Goal: Information Seeking & Learning: Check status

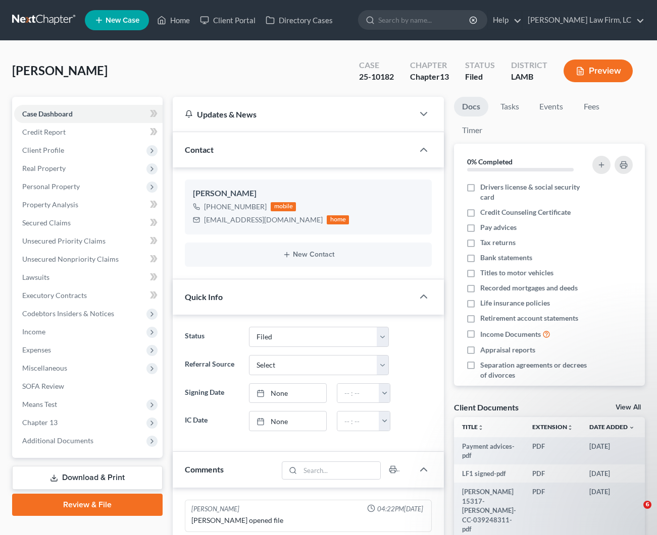
select select "2"
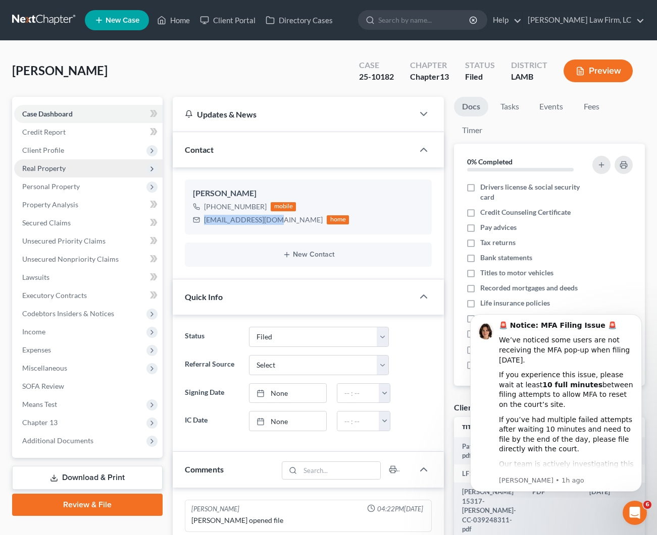
click at [67, 168] on span "Real Property" at bounding box center [88, 168] width 148 height 18
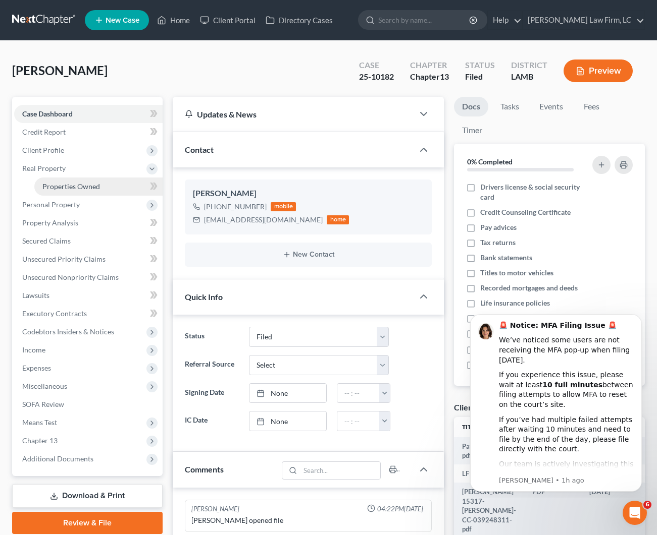
click at [86, 189] on span "Properties Owned" at bounding box center [71, 186] width 58 height 9
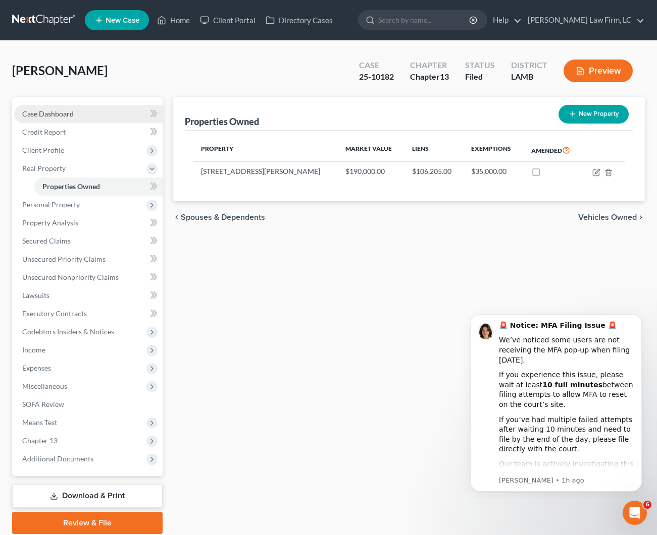
click at [92, 112] on link "Case Dashboard" at bounding box center [88, 114] width 148 height 18
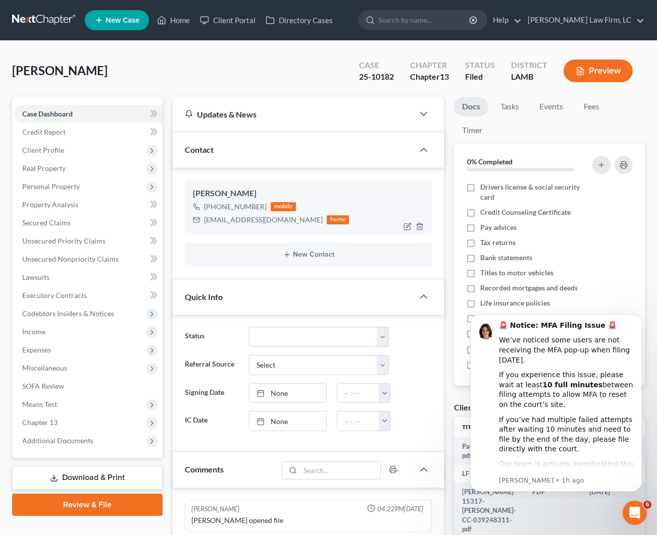
scroll to position [1, 0]
click at [188, 23] on link "Home" at bounding box center [173, 20] width 43 height 18
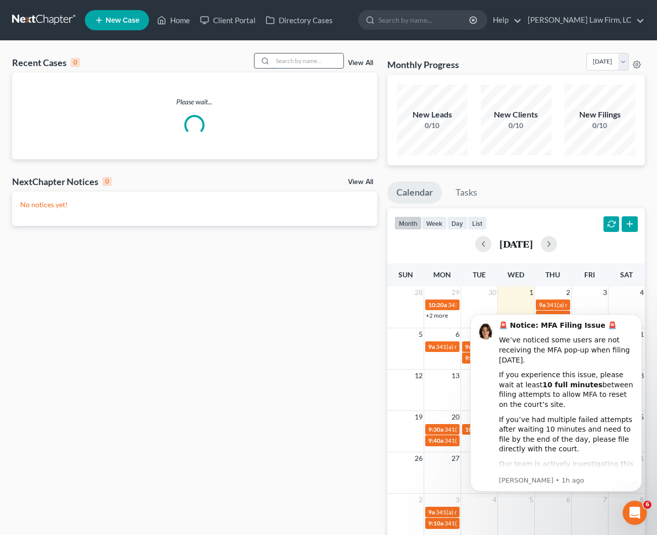
click at [306, 64] on input "search" at bounding box center [308, 60] width 71 height 15
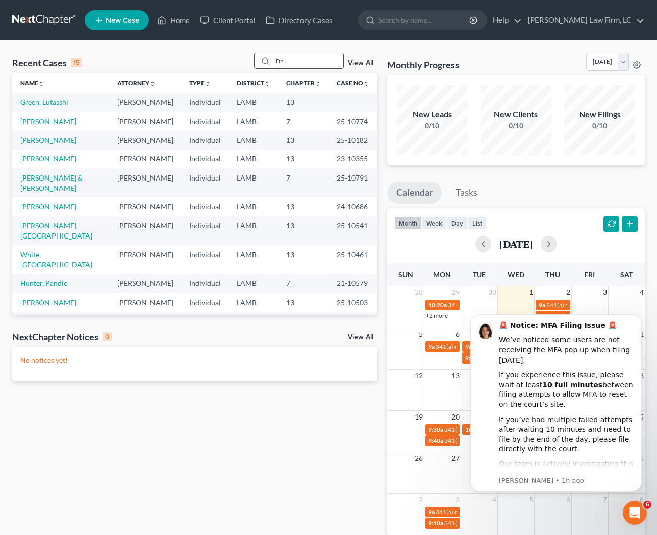
type input "D"
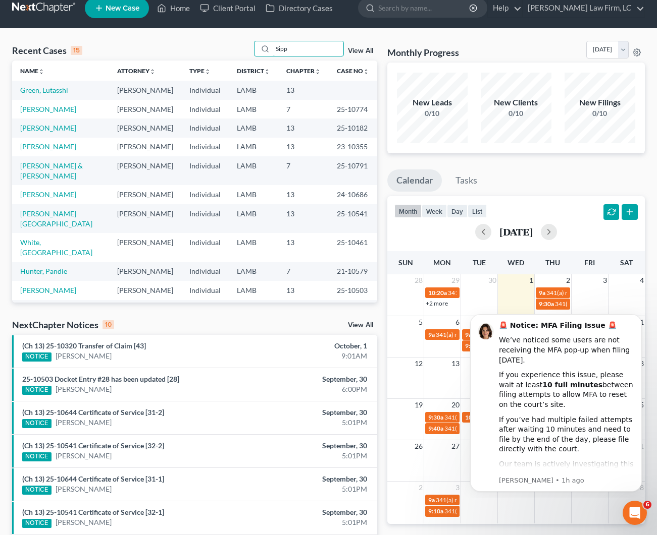
scroll to position [15, 0]
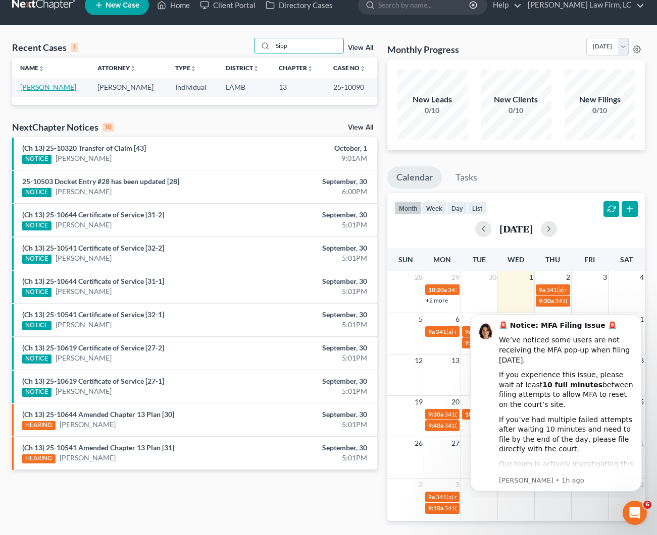
type input "Sipp"
click at [49, 86] on link "[PERSON_NAME]" at bounding box center [48, 87] width 56 height 9
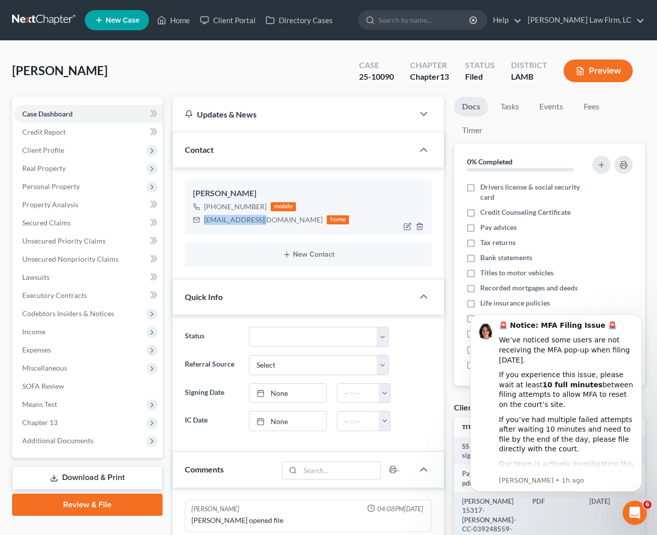
drag, startPoint x: 261, startPoint y: 219, endPoint x: 205, endPoint y: 219, distance: 55.5
click at [202, 219] on div "[EMAIL_ADDRESS][DOMAIN_NAME] home" at bounding box center [271, 219] width 156 height 13
copy div "[EMAIL_ADDRESS][DOMAIN_NAME]"
click at [170, 21] on link "Home" at bounding box center [173, 20] width 43 height 18
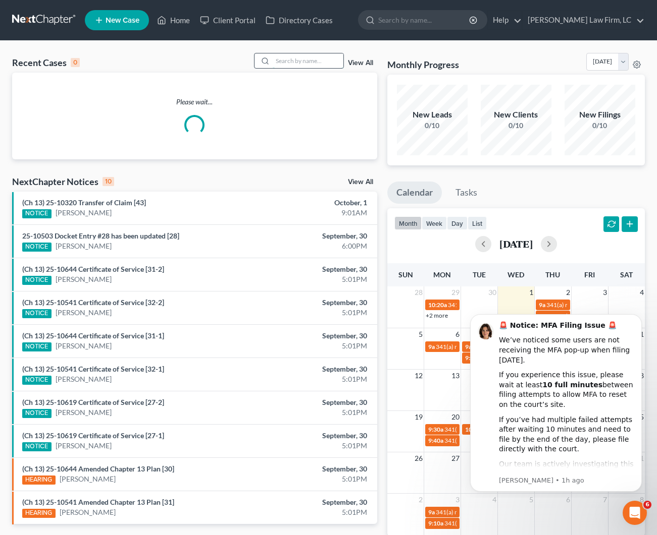
click at [284, 64] on input "search" at bounding box center [308, 60] width 71 height 15
type input "T"
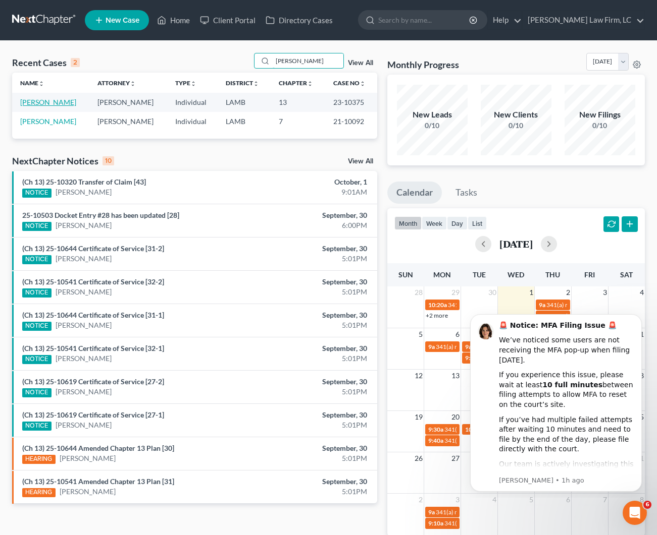
type input "[PERSON_NAME]"
click at [34, 102] on link "[PERSON_NAME]" at bounding box center [48, 102] width 56 height 9
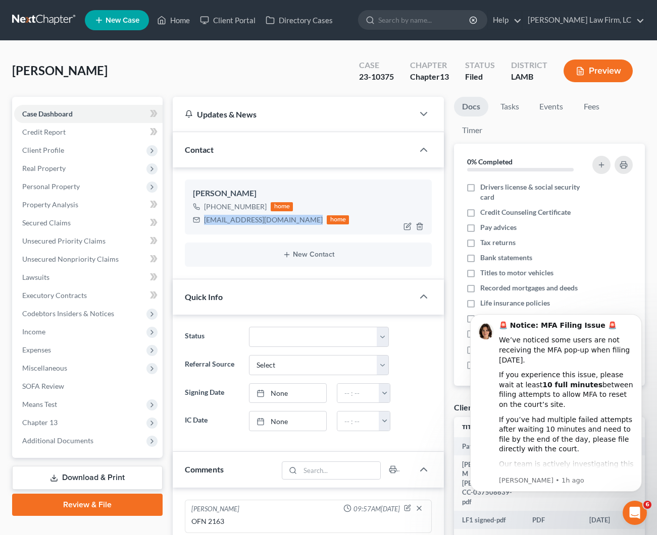
drag, startPoint x: 301, startPoint y: 219, endPoint x: 212, endPoint y: 219, distance: 88.8
click at [202, 220] on div "[EMAIL_ADDRESS][DOMAIN_NAME] home" at bounding box center [271, 219] width 156 height 13
copy div "[EMAIL_ADDRESS][DOMAIN_NAME]"
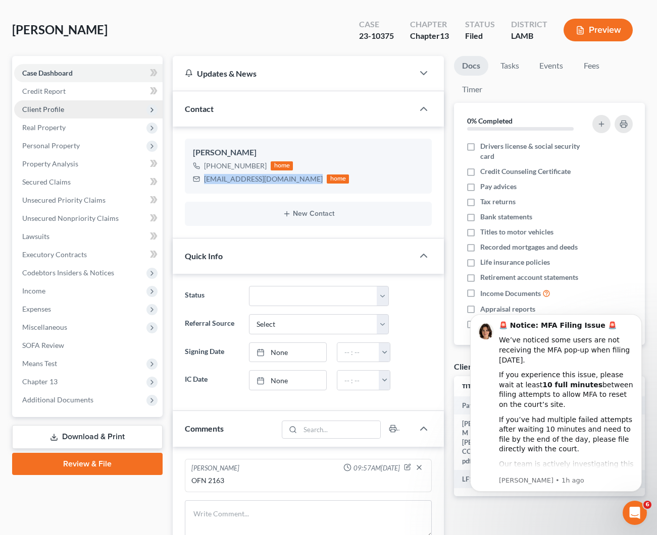
scroll to position [32, 0]
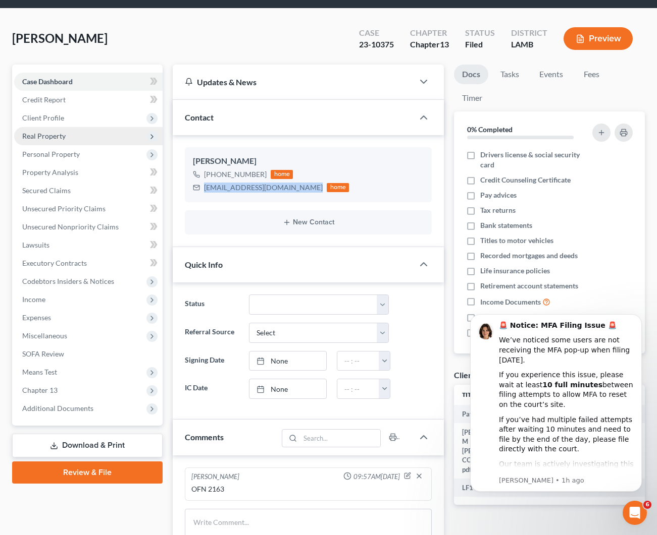
click at [63, 139] on span "Real Property" at bounding box center [43, 136] width 43 height 9
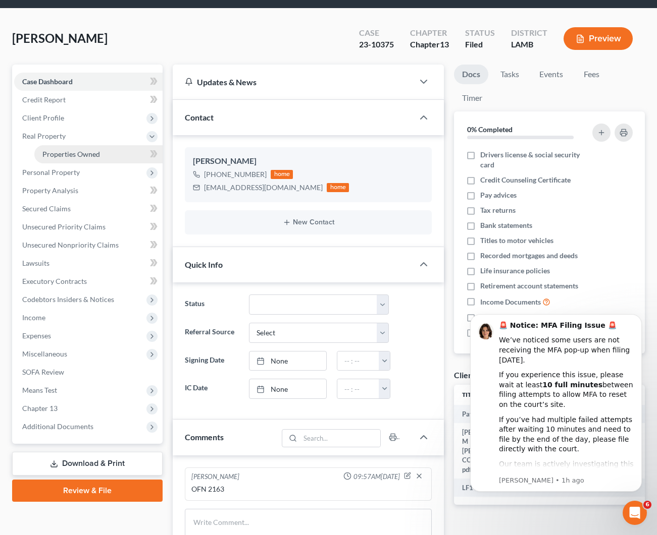
click at [70, 154] on span "Properties Owned" at bounding box center [71, 154] width 58 height 9
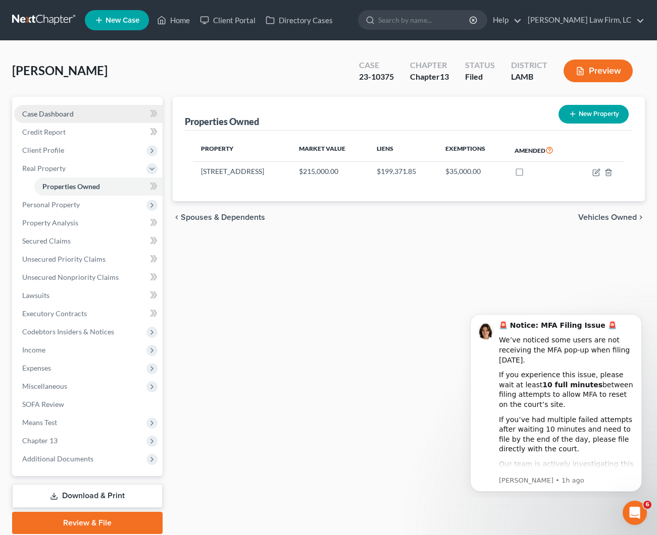
drag, startPoint x: 92, startPoint y: 118, endPoint x: 103, endPoint y: 121, distance: 11.5
click at [92, 118] on link "Case Dashboard" at bounding box center [88, 114] width 148 height 18
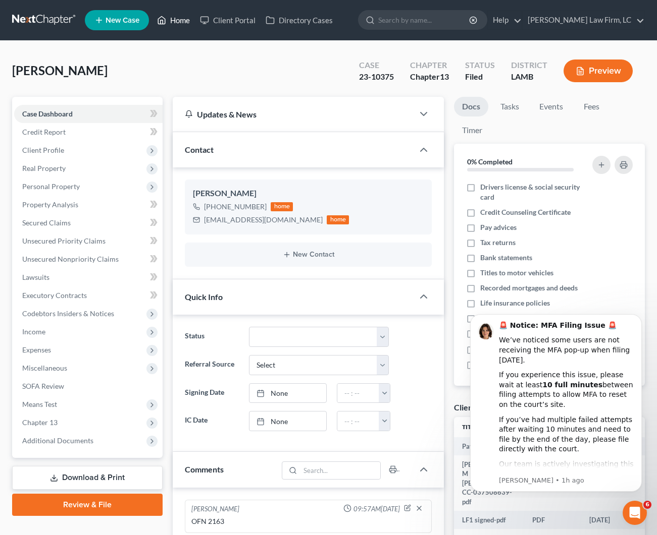
click at [178, 23] on link "Home" at bounding box center [173, 20] width 43 height 18
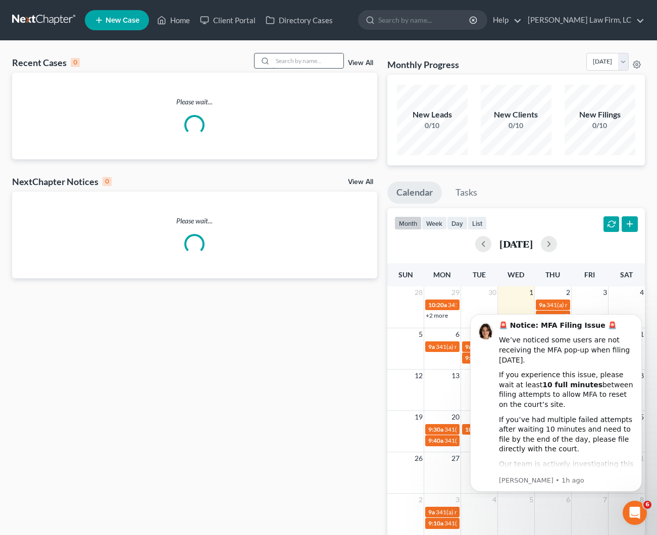
click at [297, 60] on input "search" at bounding box center [308, 60] width 71 height 15
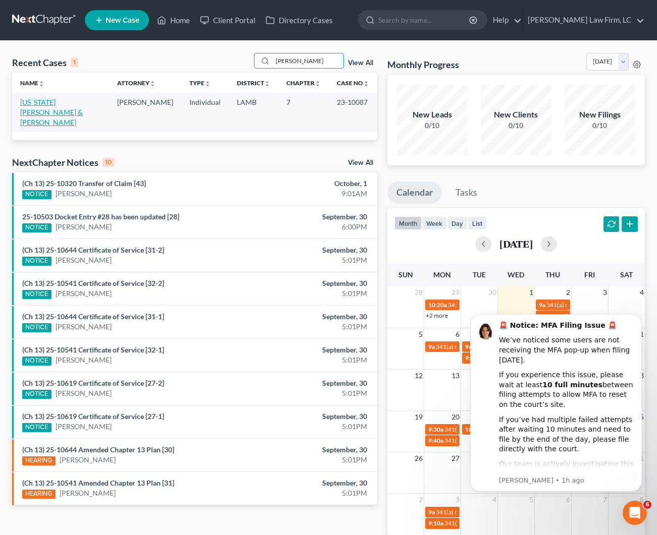
type input "[PERSON_NAME]"
click at [45, 106] on link "[US_STATE][PERSON_NAME] & [PERSON_NAME]" at bounding box center [51, 112] width 63 height 29
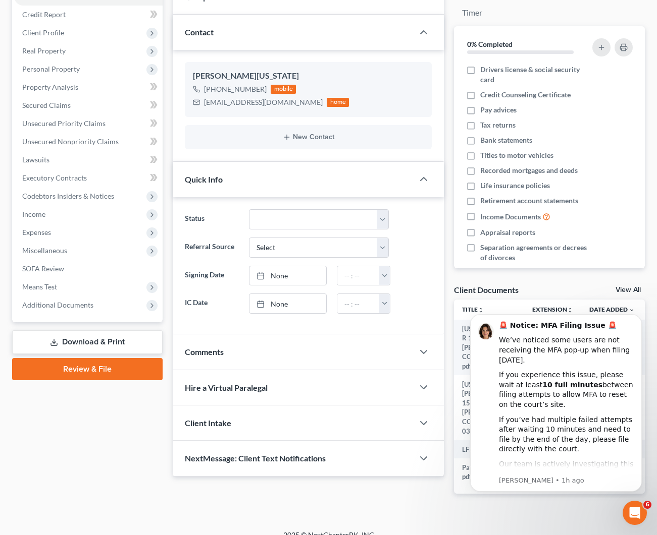
scroll to position [117, 0]
click at [286, 354] on div "Comments" at bounding box center [293, 352] width 241 height 35
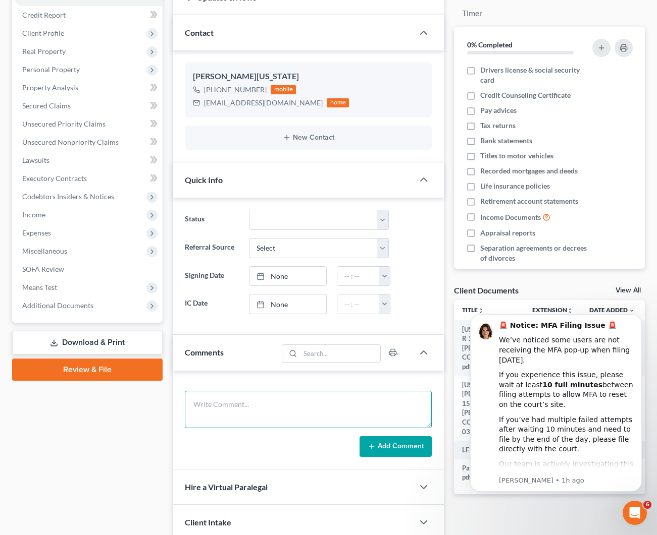
click at [277, 402] on textarea at bounding box center [308, 409] width 247 height 37
type textarea "OFN 2057"
click at [412, 449] on button "Add Comment" at bounding box center [395, 447] width 72 height 21
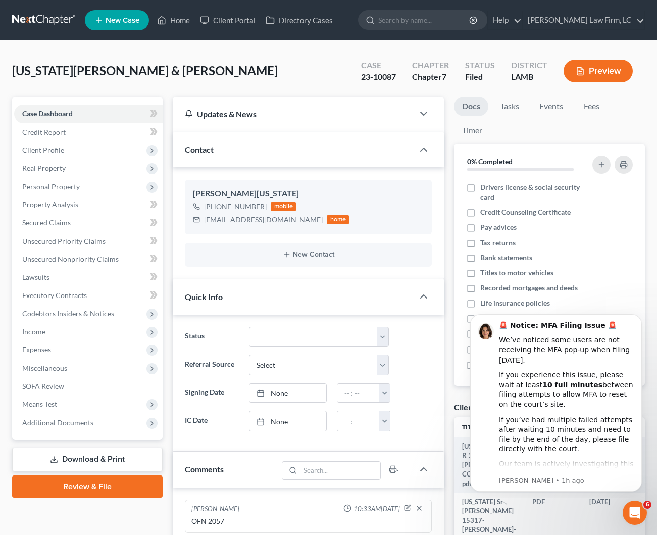
scroll to position [0, 0]
click at [179, 23] on link "Home" at bounding box center [173, 20] width 43 height 18
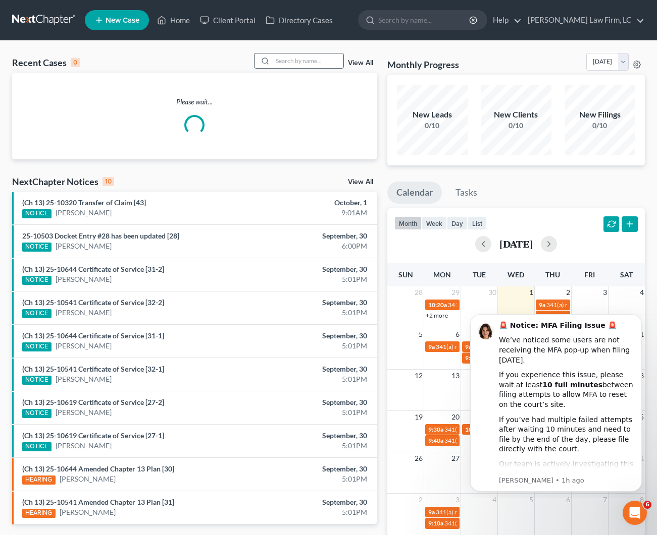
click at [293, 60] on input "search" at bounding box center [308, 60] width 71 height 15
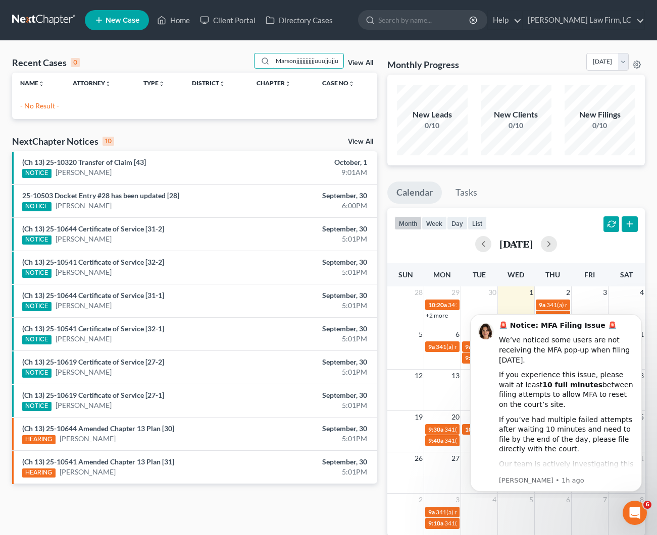
type input "Marsonjjjjjjjjjjjjuuujjujjuj"
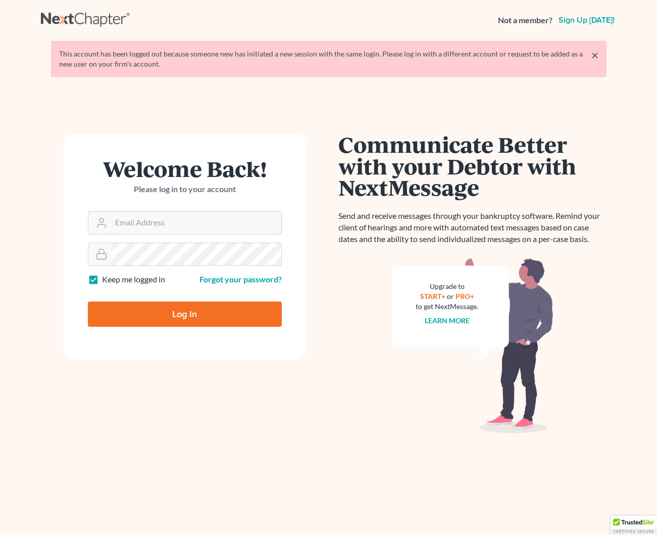
type input "j"
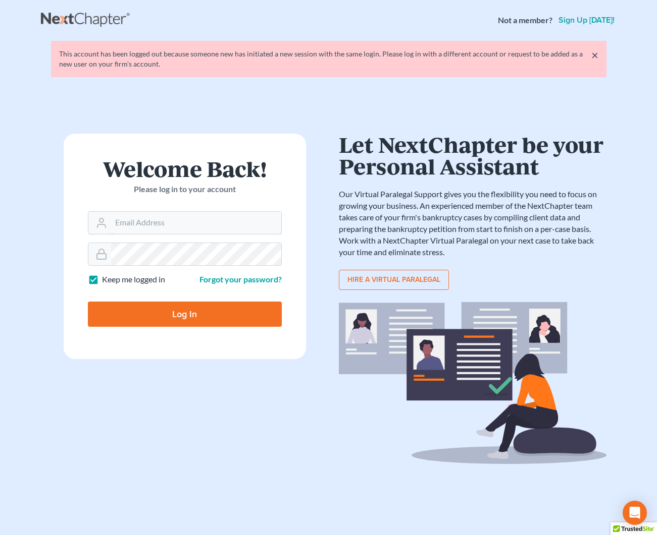
type input "[EMAIL_ADDRESS][DOMAIN_NAME]"
click at [151, 305] on input "Log In" at bounding box center [185, 314] width 194 height 25
type input "Thinking..."
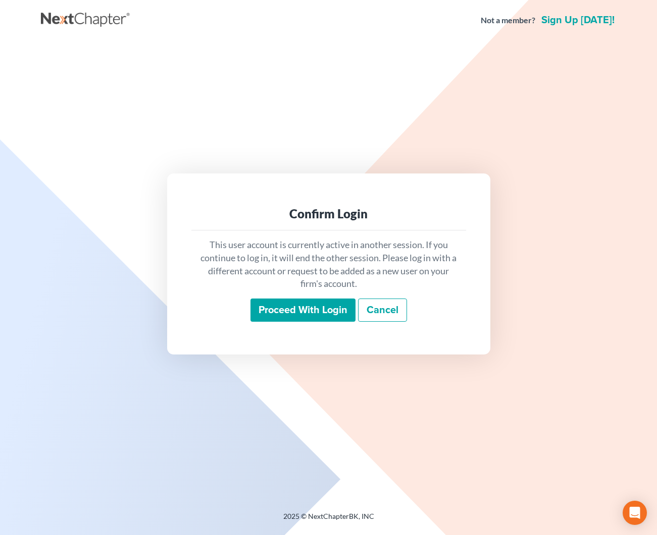
click at [275, 314] on input "Proceed with login" at bounding box center [302, 310] width 105 height 23
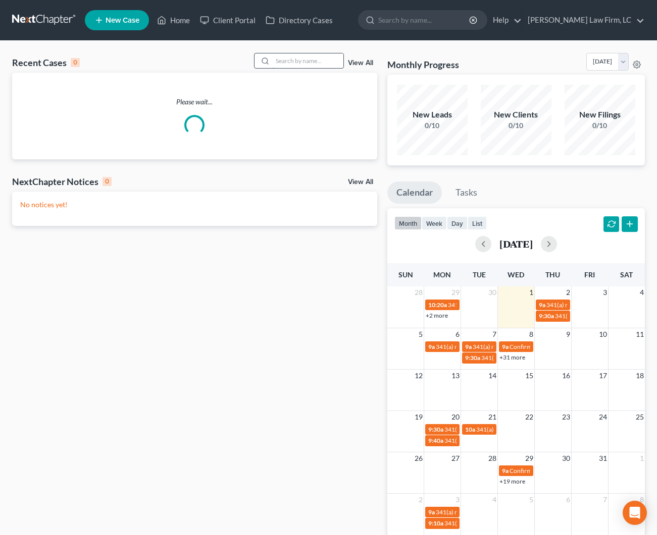
click at [281, 62] on input "search" at bounding box center [308, 60] width 71 height 15
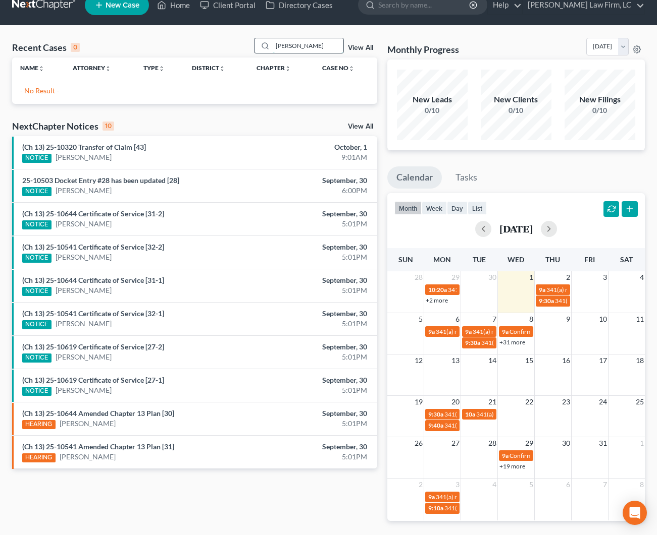
scroll to position [17, 0]
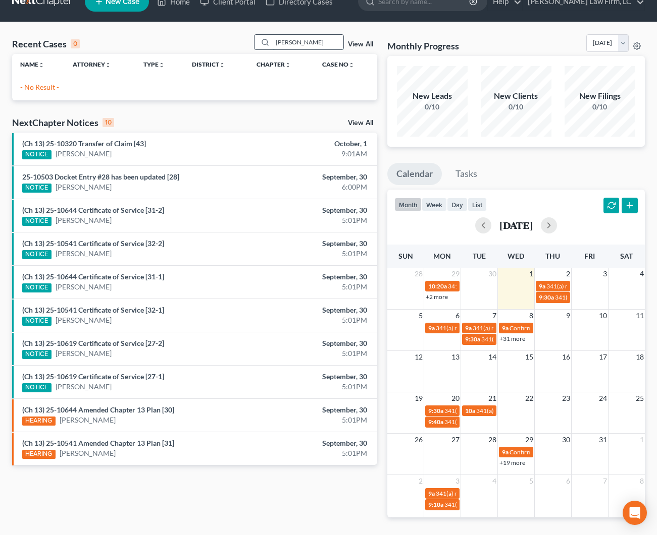
click at [293, 44] on input "Ricky duncan" at bounding box center [308, 42] width 71 height 15
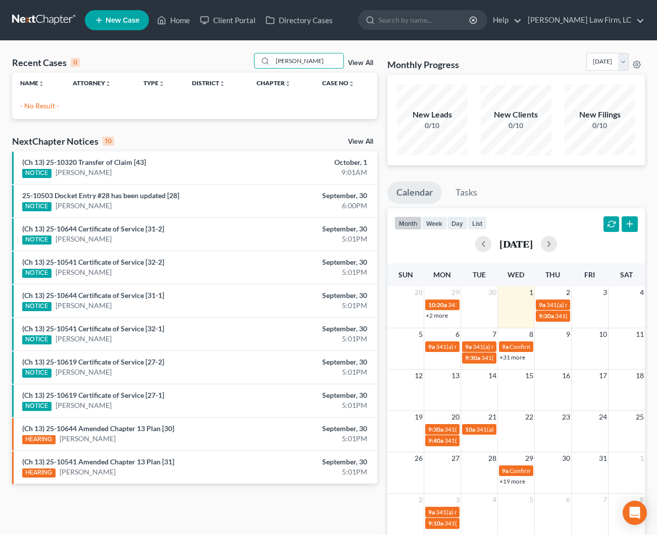
scroll to position [0, 0]
click at [289, 60] on input "Ricky Duncan" at bounding box center [308, 60] width 71 height 15
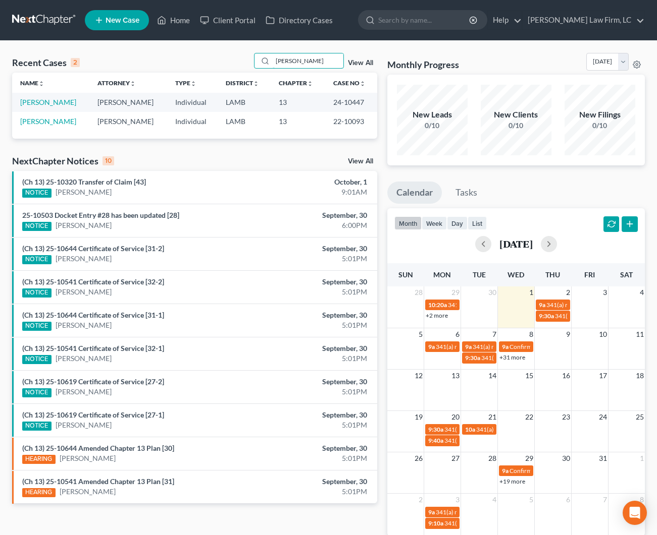
scroll to position [3, 0]
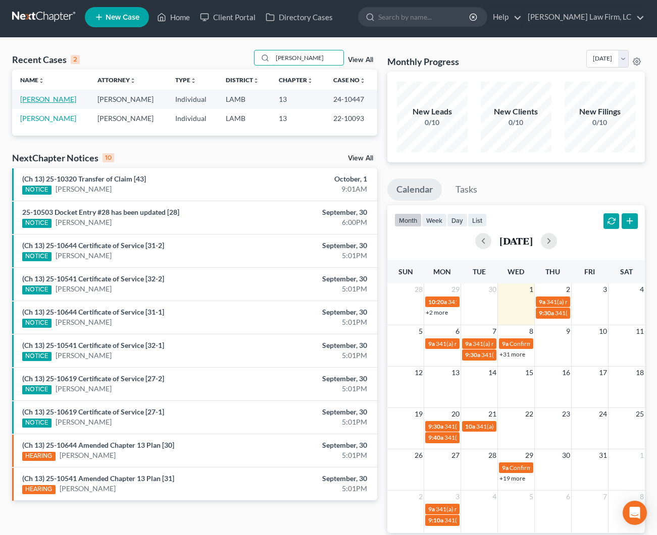
type input "Rickey Duncan"
click at [61, 100] on link "Duncan, Rickey" at bounding box center [48, 99] width 56 height 9
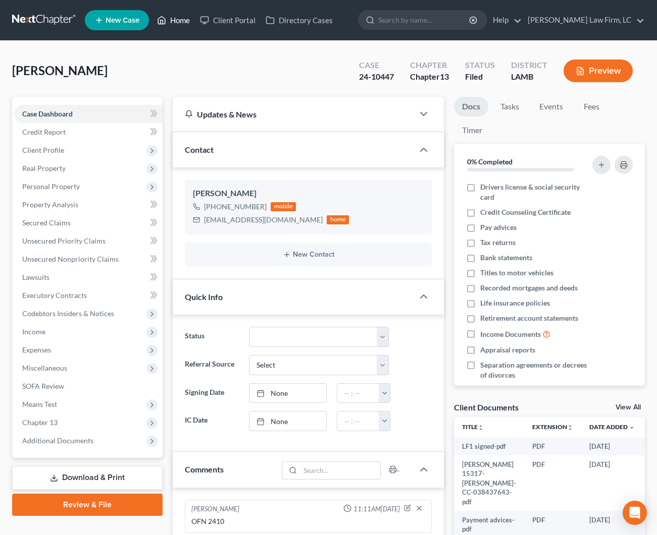
click at [182, 22] on link "Home" at bounding box center [173, 20] width 43 height 18
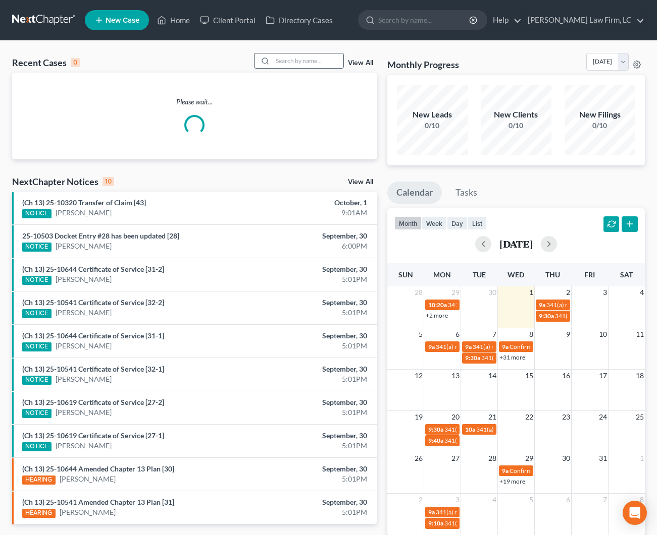
click at [321, 57] on input "search" at bounding box center [308, 60] width 71 height 15
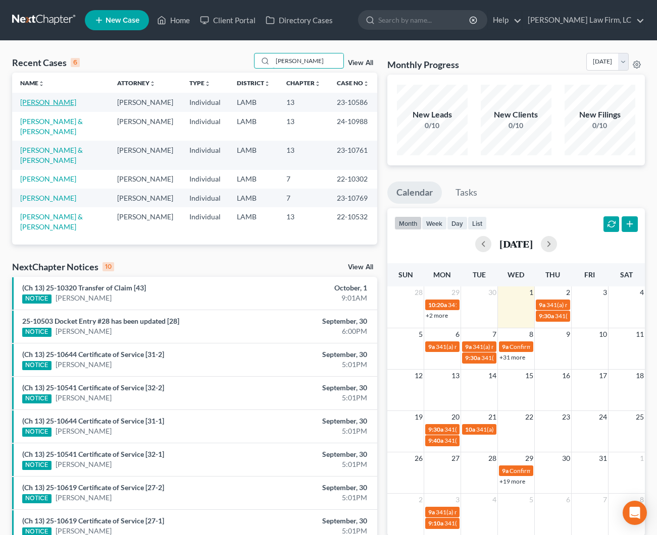
type input "Charles"
click at [41, 99] on link "Taylor, Charles" at bounding box center [48, 102] width 56 height 9
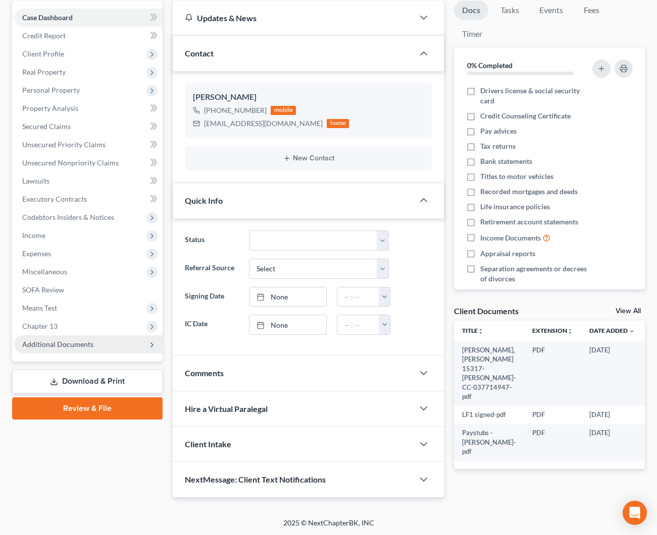
scroll to position [96, 0]
click at [84, 349] on span "Additional Documents" at bounding box center [88, 345] width 148 height 18
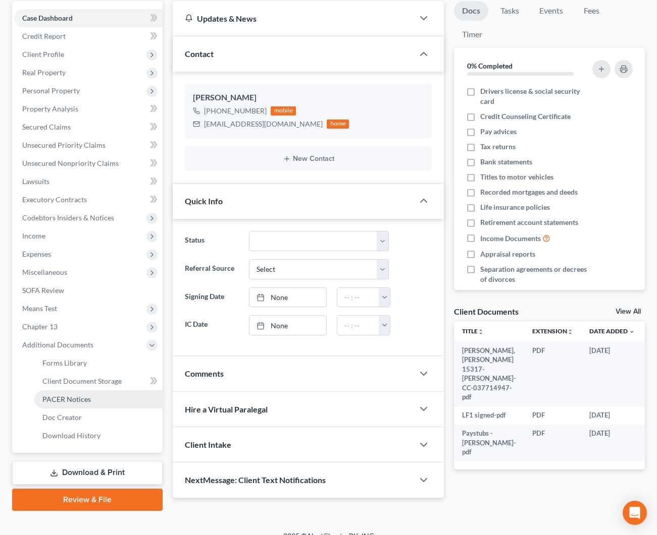
click at [88, 398] on span "PACER Notices" at bounding box center [66, 399] width 48 height 9
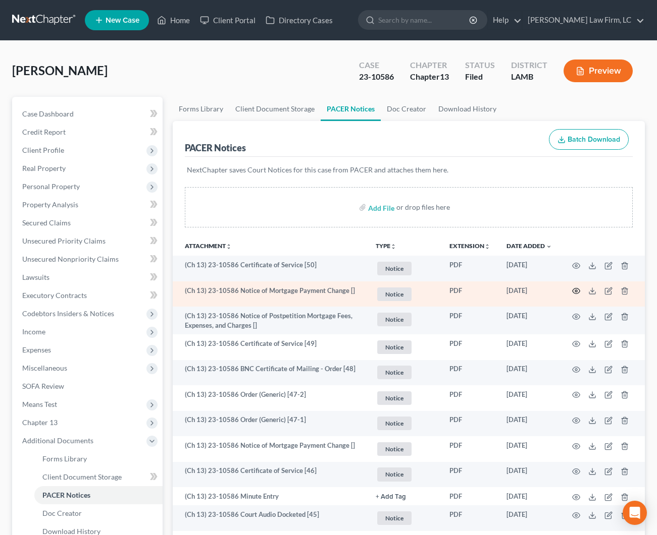
click at [573, 289] on icon "button" at bounding box center [576, 291] width 8 height 8
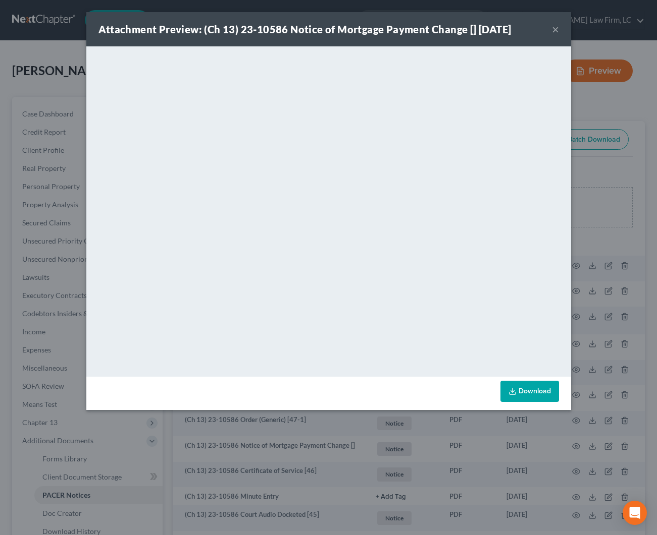
click at [558, 28] on button "×" at bounding box center [555, 29] width 7 height 12
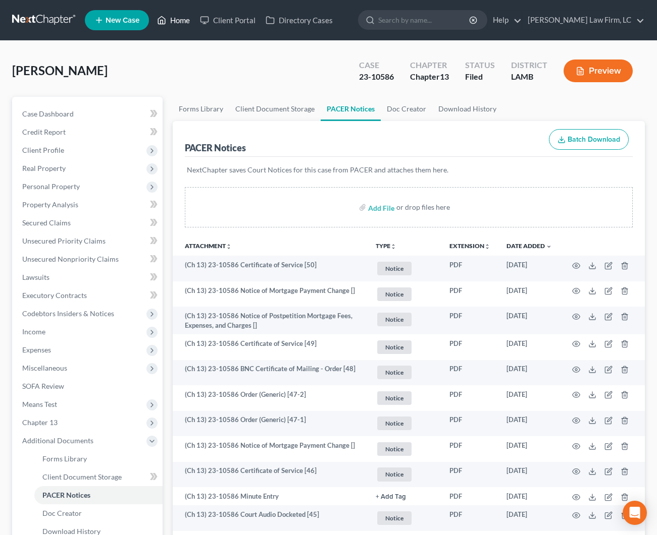
click at [185, 19] on link "Home" at bounding box center [173, 20] width 43 height 18
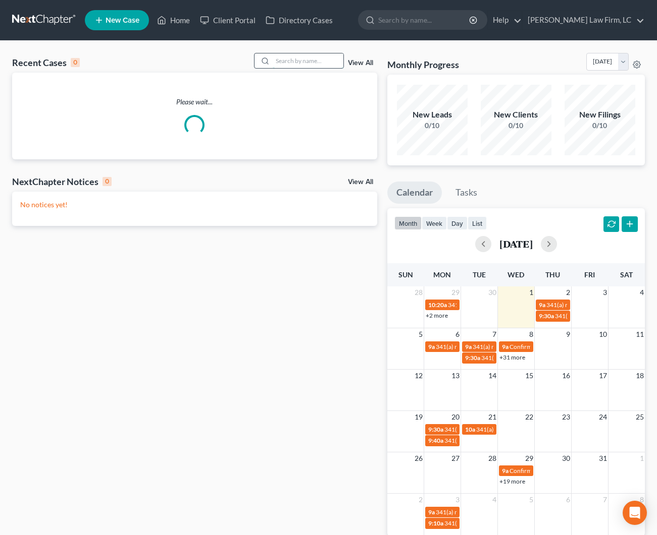
click at [308, 60] on input "search" at bounding box center [308, 60] width 71 height 15
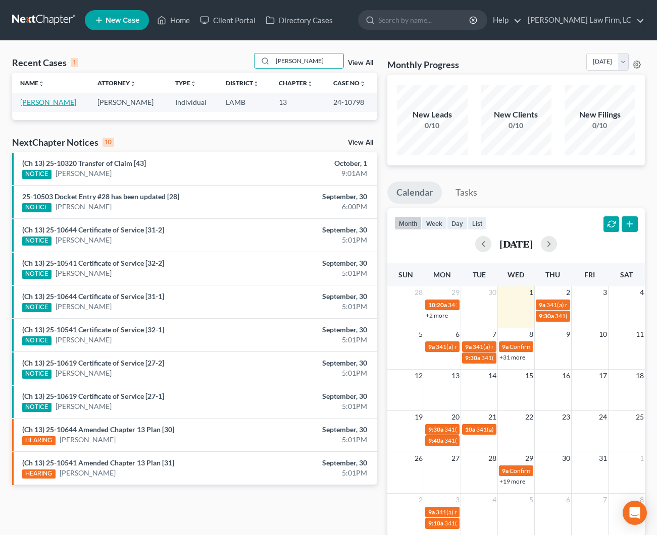
type input "Damon"
click at [47, 104] on link "Deville, Damon" at bounding box center [48, 102] width 56 height 9
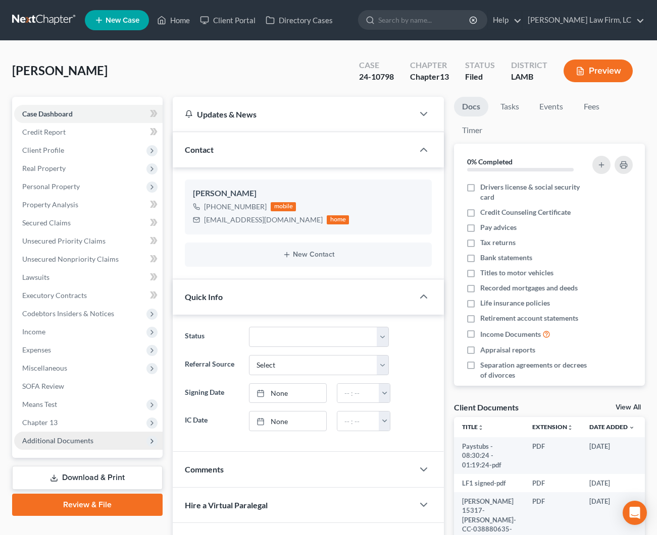
click at [91, 445] on span "Additional Documents" at bounding box center [88, 441] width 148 height 18
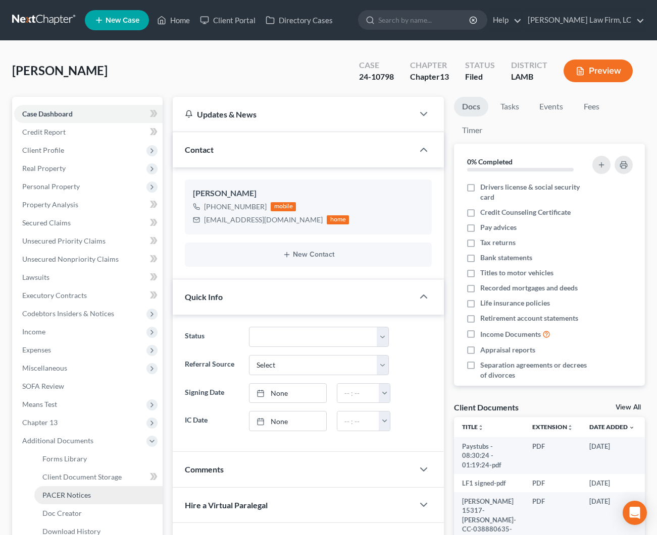
click at [87, 494] on span "PACER Notices" at bounding box center [66, 495] width 48 height 9
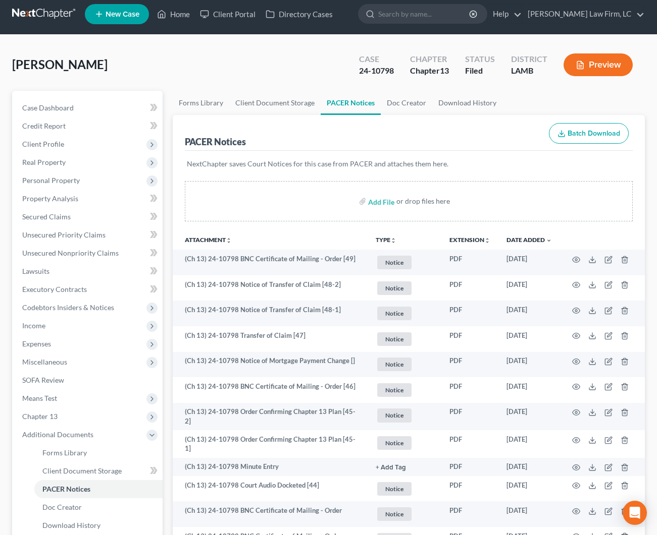
scroll to position [5, 0]
